Goal: Information Seeking & Learning: Learn about a topic

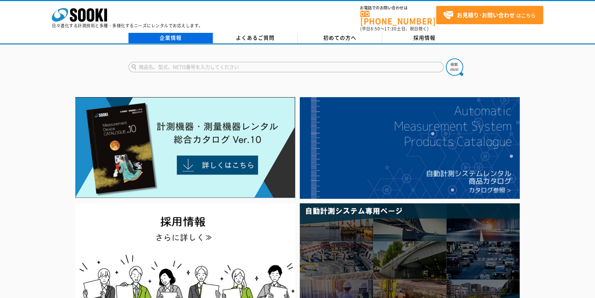
click at [162, 33] on link "企業情報" at bounding box center [170, 38] width 85 height 10
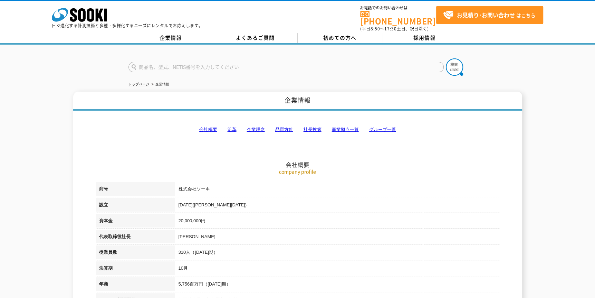
click at [234, 127] on link "沿革" at bounding box center [232, 129] width 9 height 5
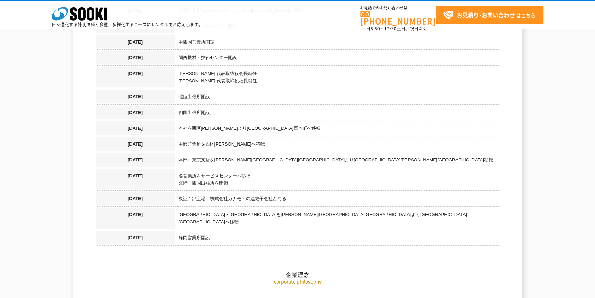
scroll to position [744, 0]
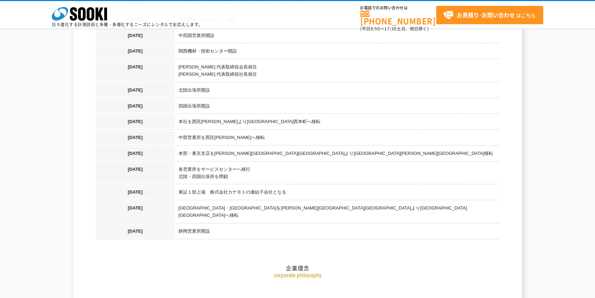
click at [220, 185] on td "東証１部上場　株式会社カナモトの連結子会社となる" at bounding box center [337, 193] width 325 height 16
click at [230, 185] on td "東証１部上場　株式会社カナモトの連結子会社となる" at bounding box center [337, 193] width 325 height 16
drag, startPoint x: 230, startPoint y: 182, endPoint x: 246, endPoint y: 182, distance: 15.5
click at [246, 185] on td "東証１部上場　株式会社カナモトの連結子会社となる" at bounding box center [337, 193] width 325 height 16
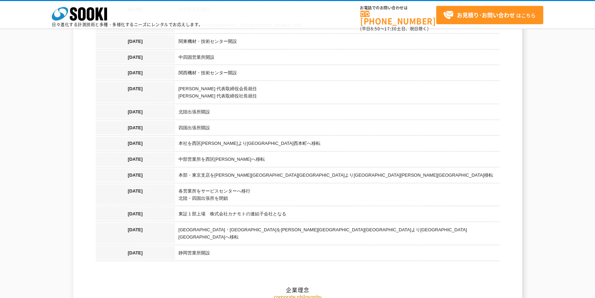
scroll to position [778, 0]
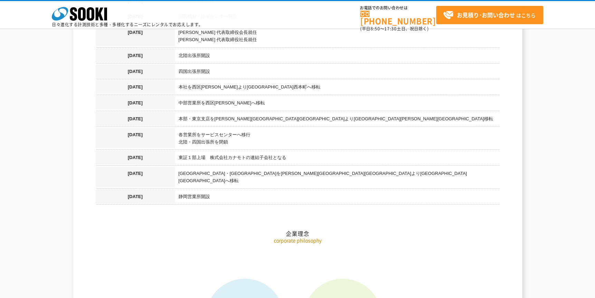
click at [271, 151] on td "東証１部上場　株式会社カナモトの連結子会社となる" at bounding box center [337, 159] width 325 height 16
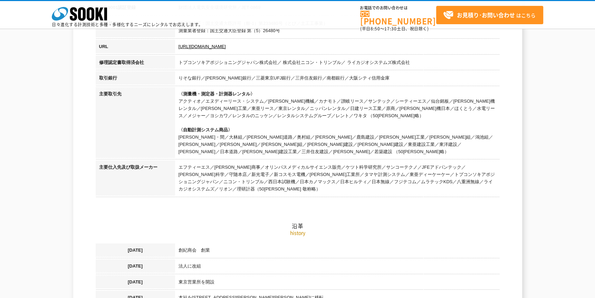
scroll to position [226, 0]
